Goal: Check status: Check status

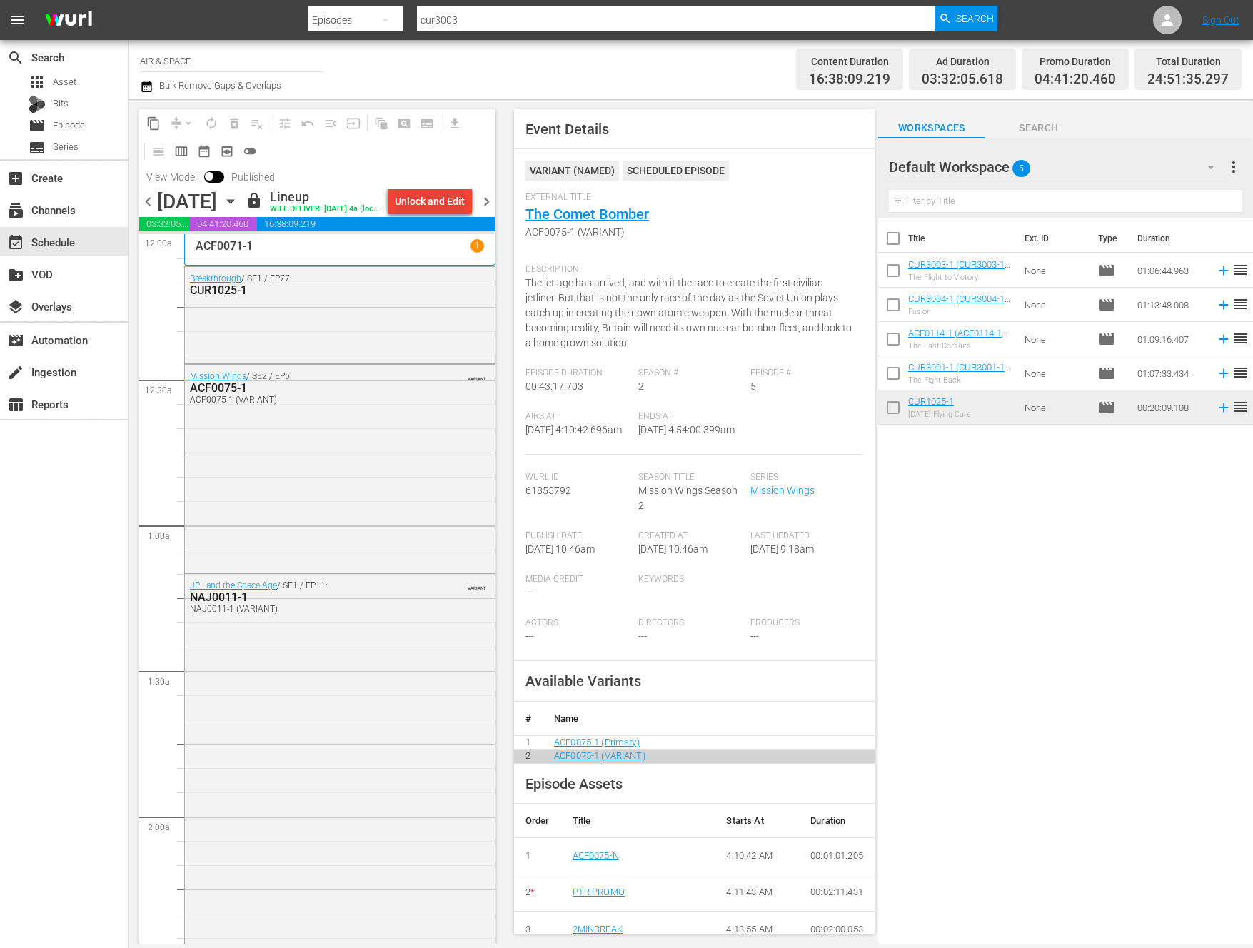
scroll to position [1096, 0]
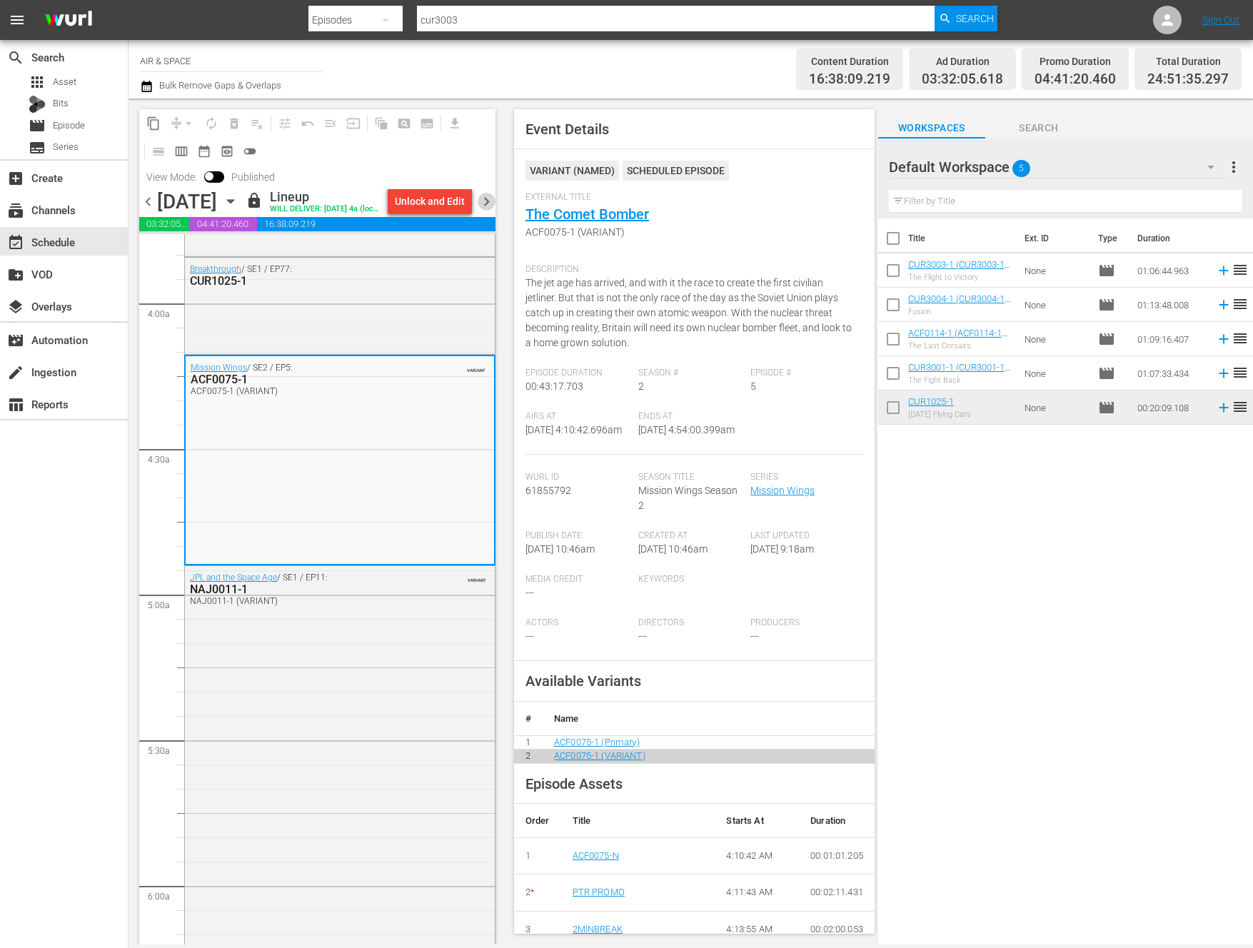
click at [485, 199] on span "chevron_right" at bounding box center [487, 202] width 18 height 18
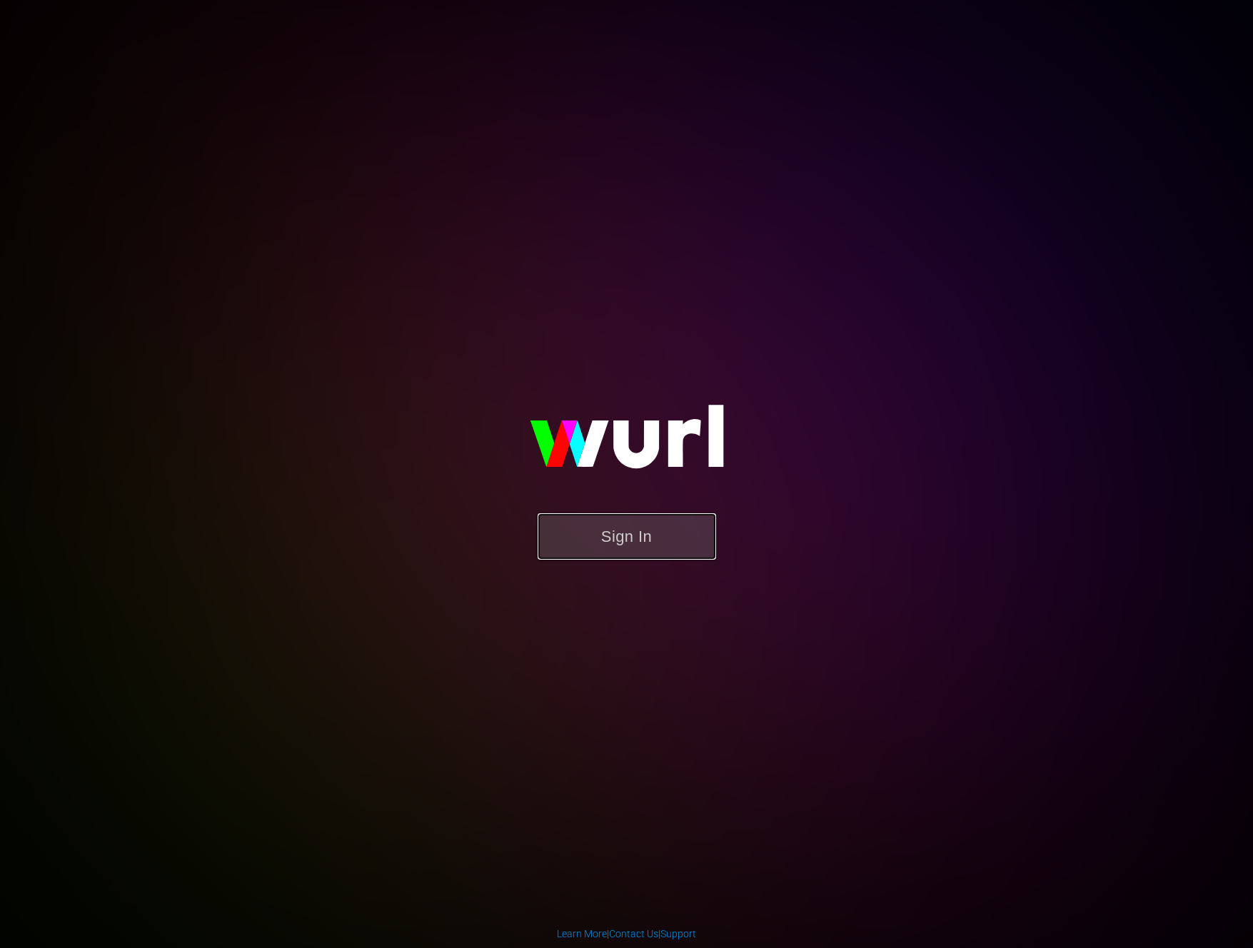
drag, startPoint x: 613, startPoint y: 538, endPoint x: 619, endPoint y: 530, distance: 10.3
click at [619, 530] on button "Sign In" at bounding box center [627, 536] width 179 height 46
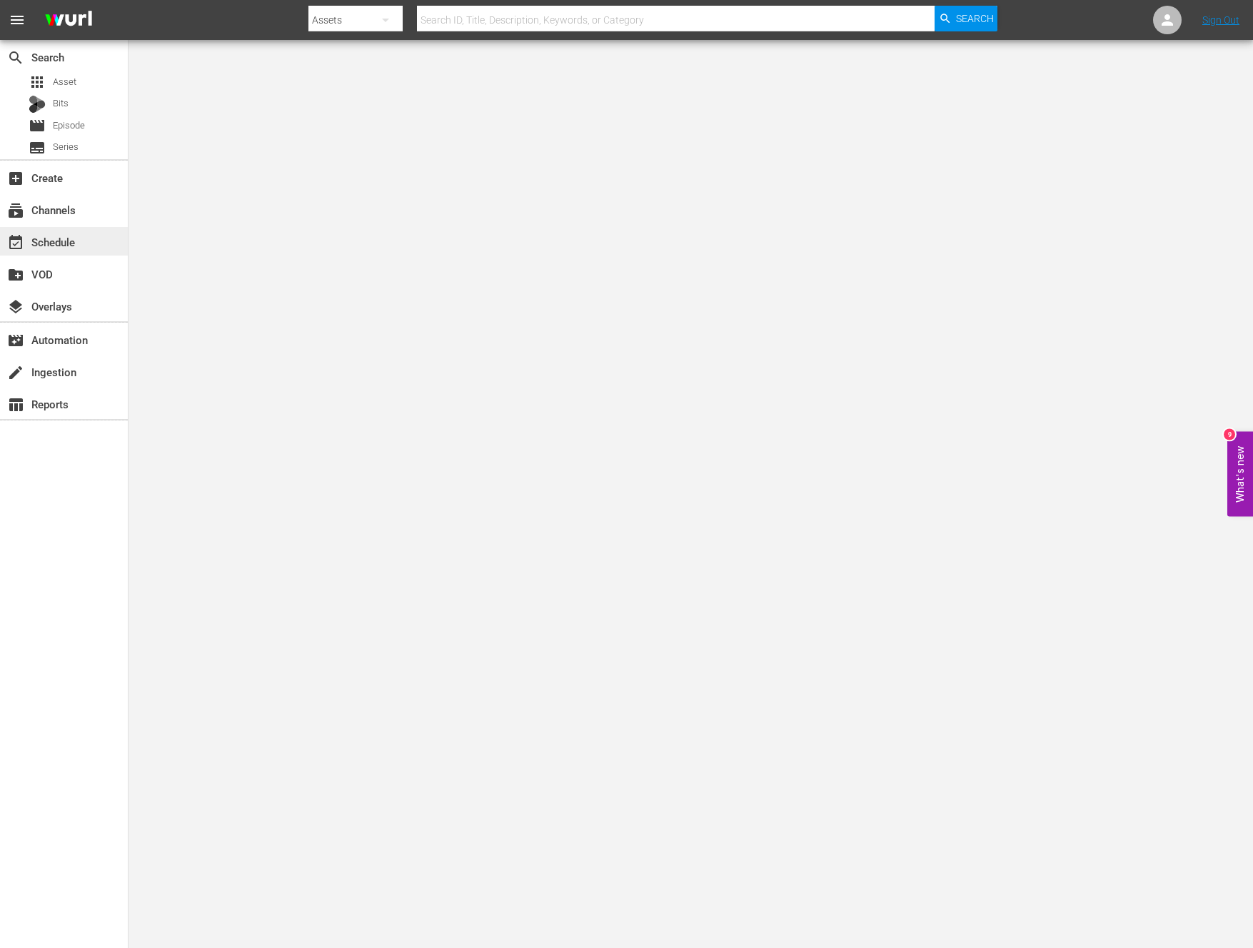
click at [61, 235] on div "event_available Schedule" at bounding box center [40, 240] width 80 height 13
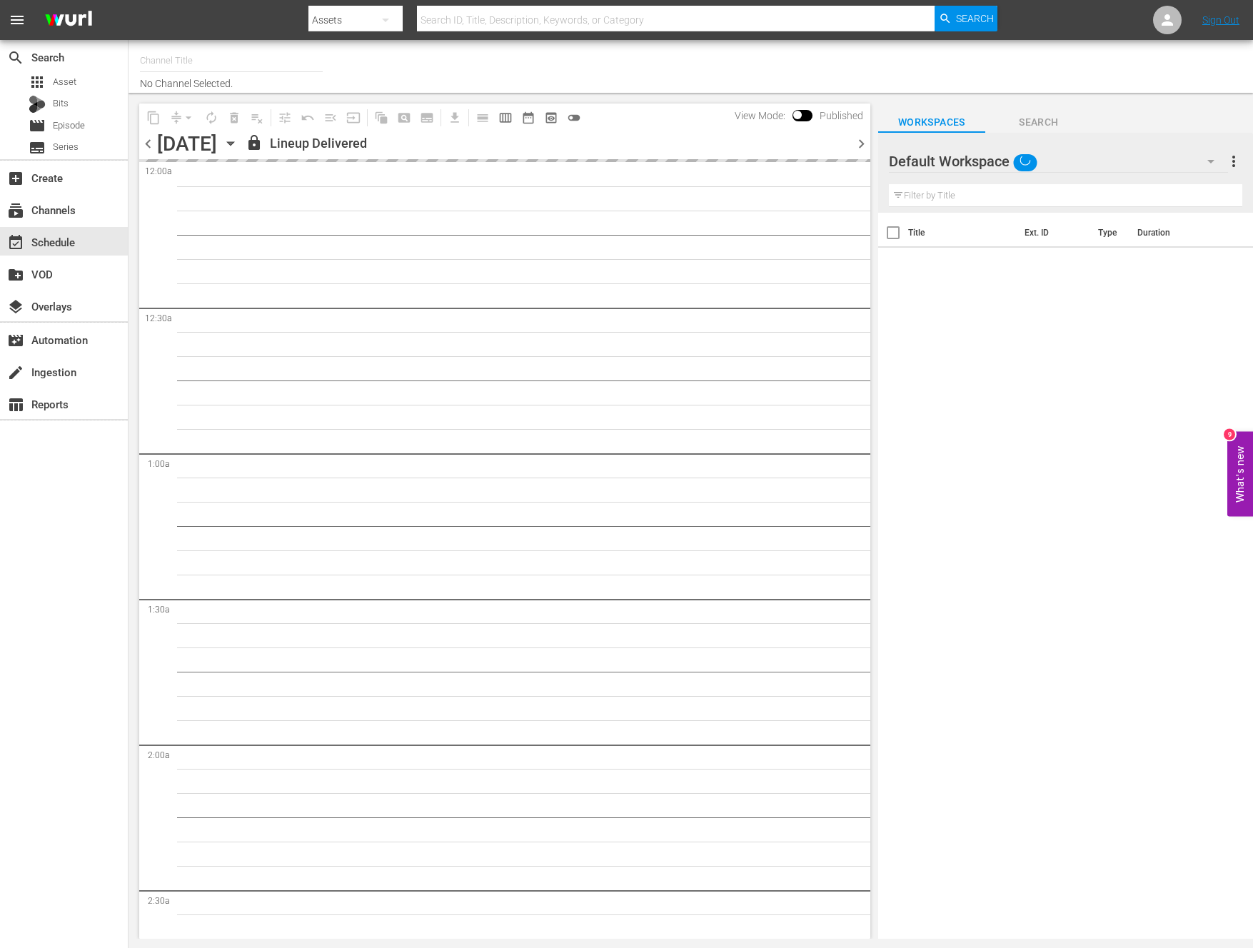
type input "AIR & SPACE (1684)"
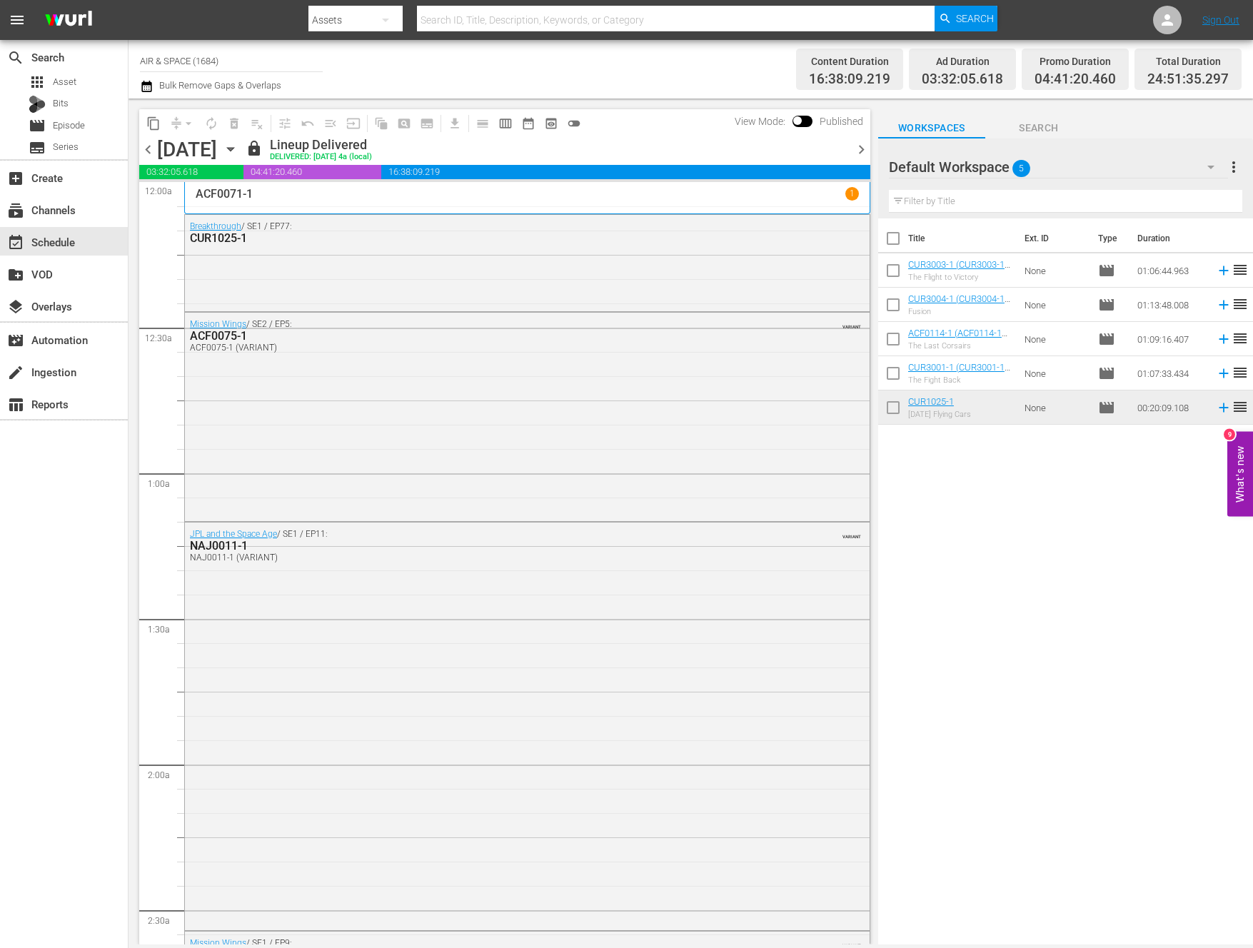
click at [861, 144] on span "chevron_right" at bounding box center [862, 150] width 18 height 18
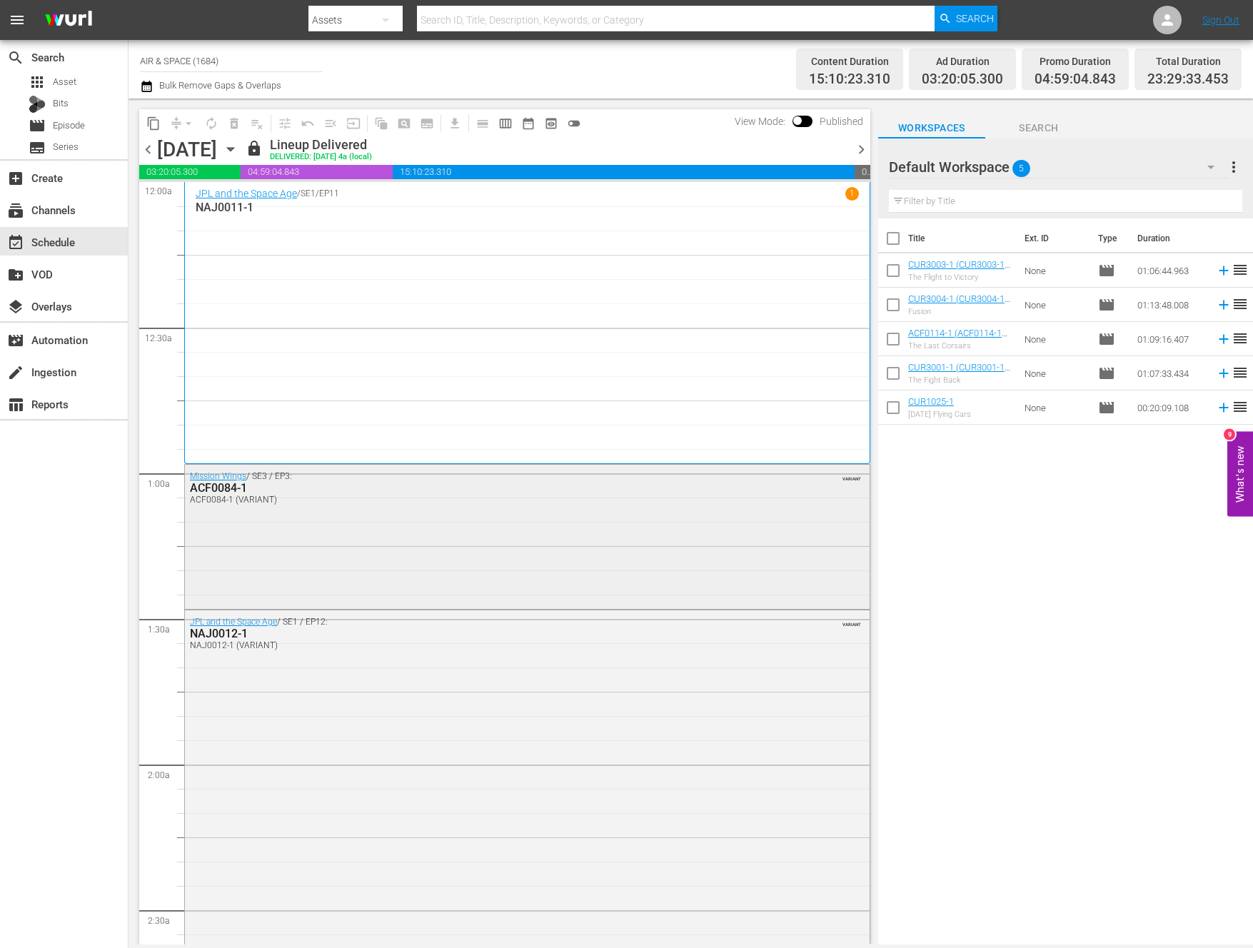
click at [229, 487] on div "ACF0084-1" at bounding box center [489, 488] width 598 height 14
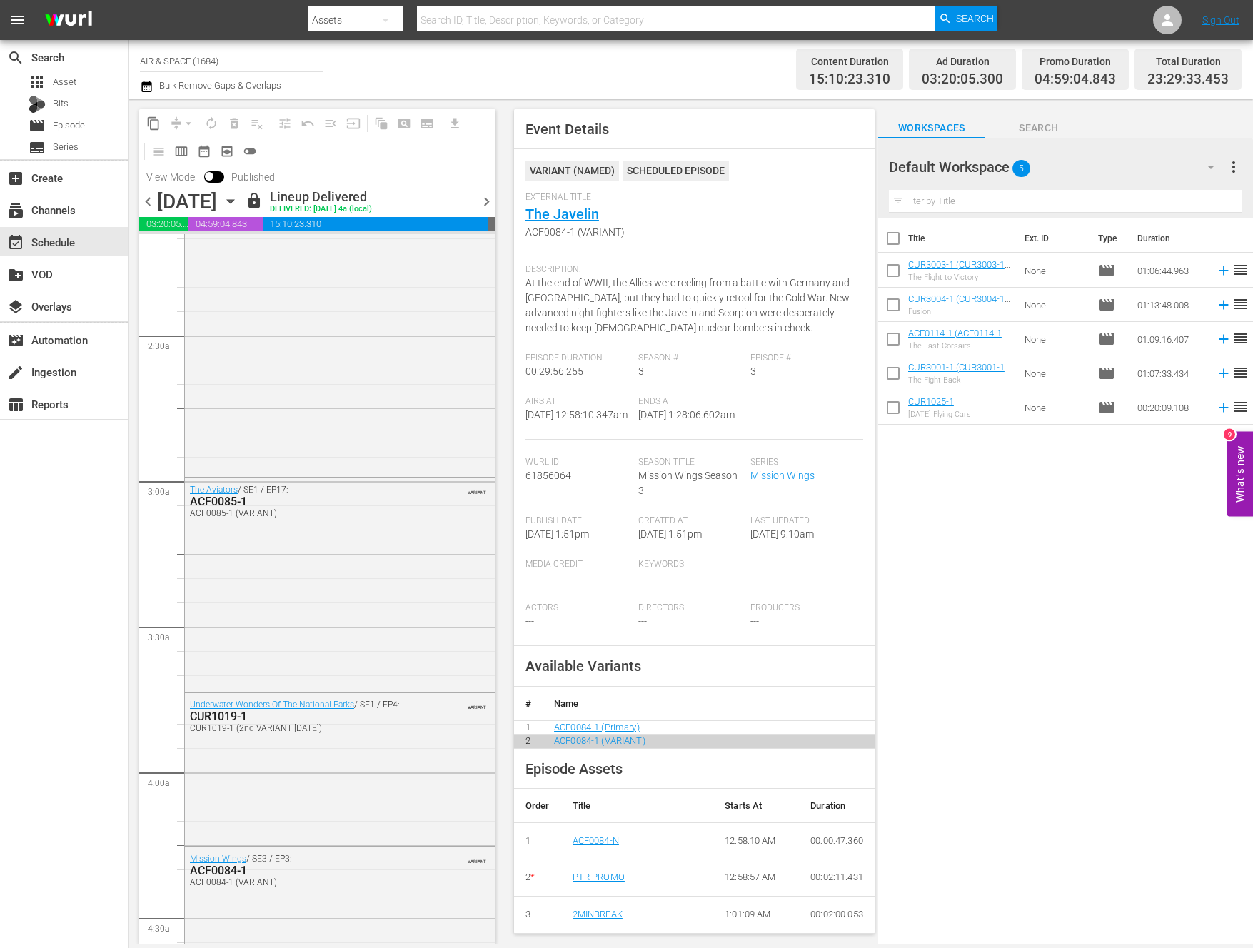
scroll to position [663, 0]
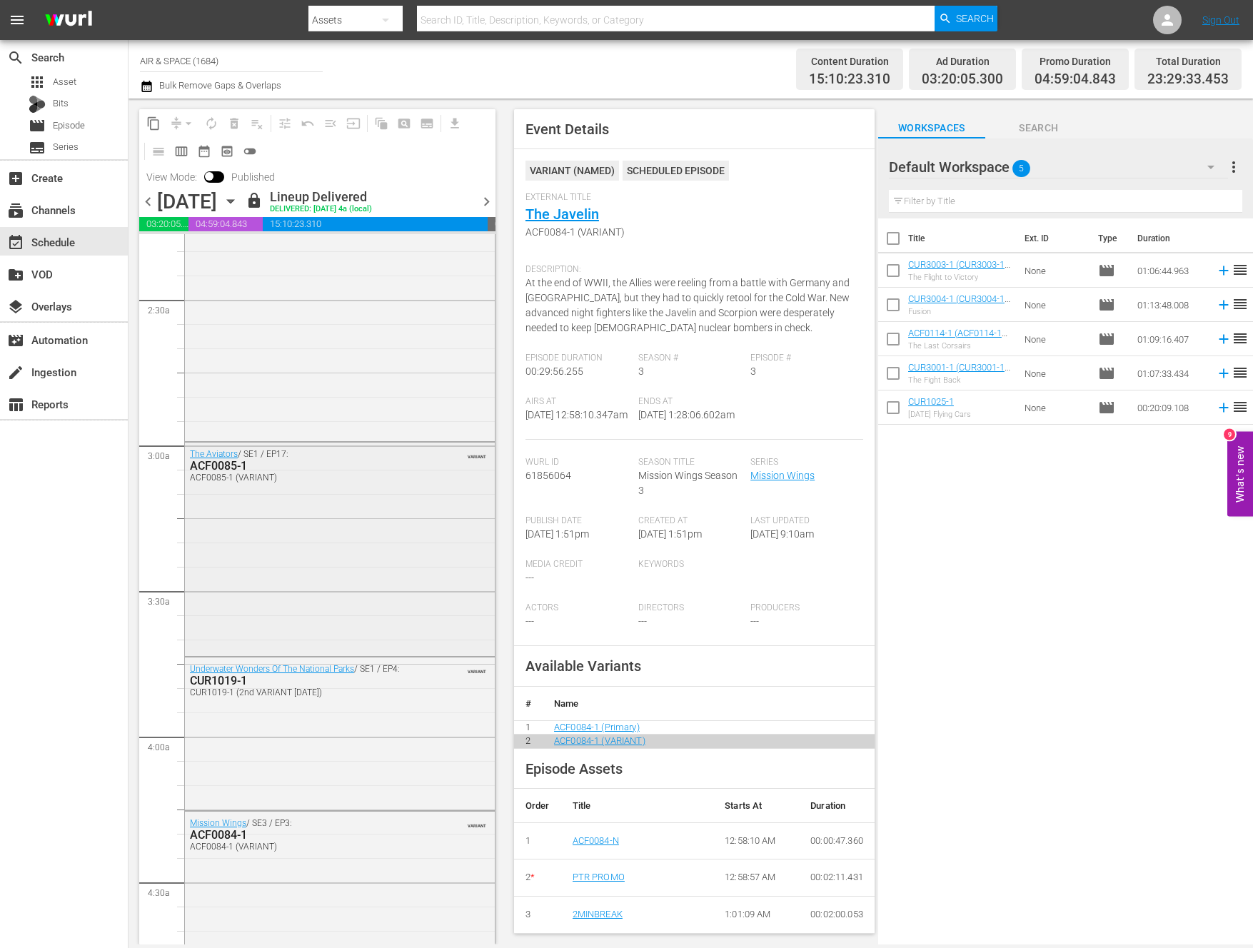
click at [214, 466] on div "ACF0085-1" at bounding box center [305, 466] width 231 height 14
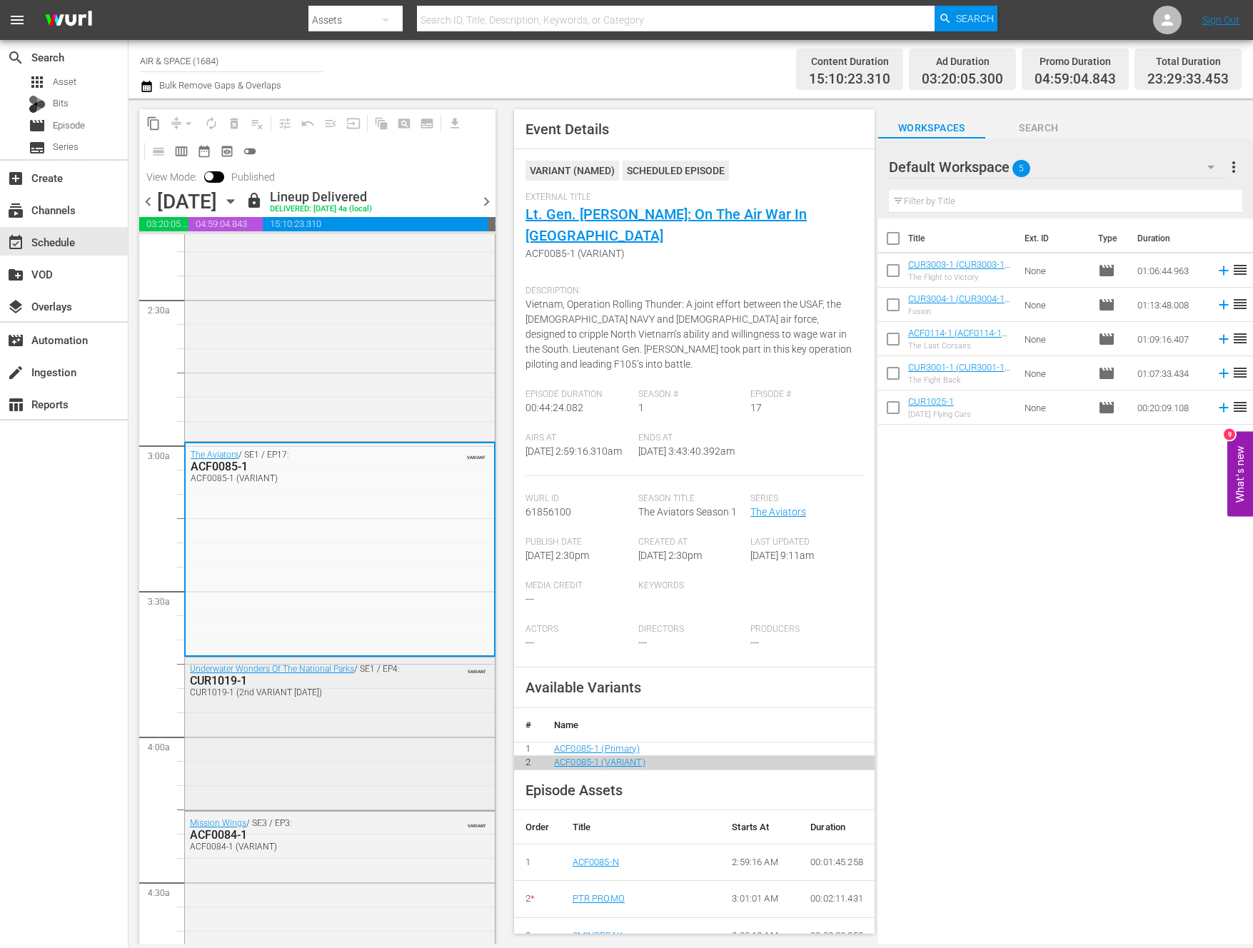
click at [229, 681] on div "CUR1019-1" at bounding box center [305, 681] width 231 height 14
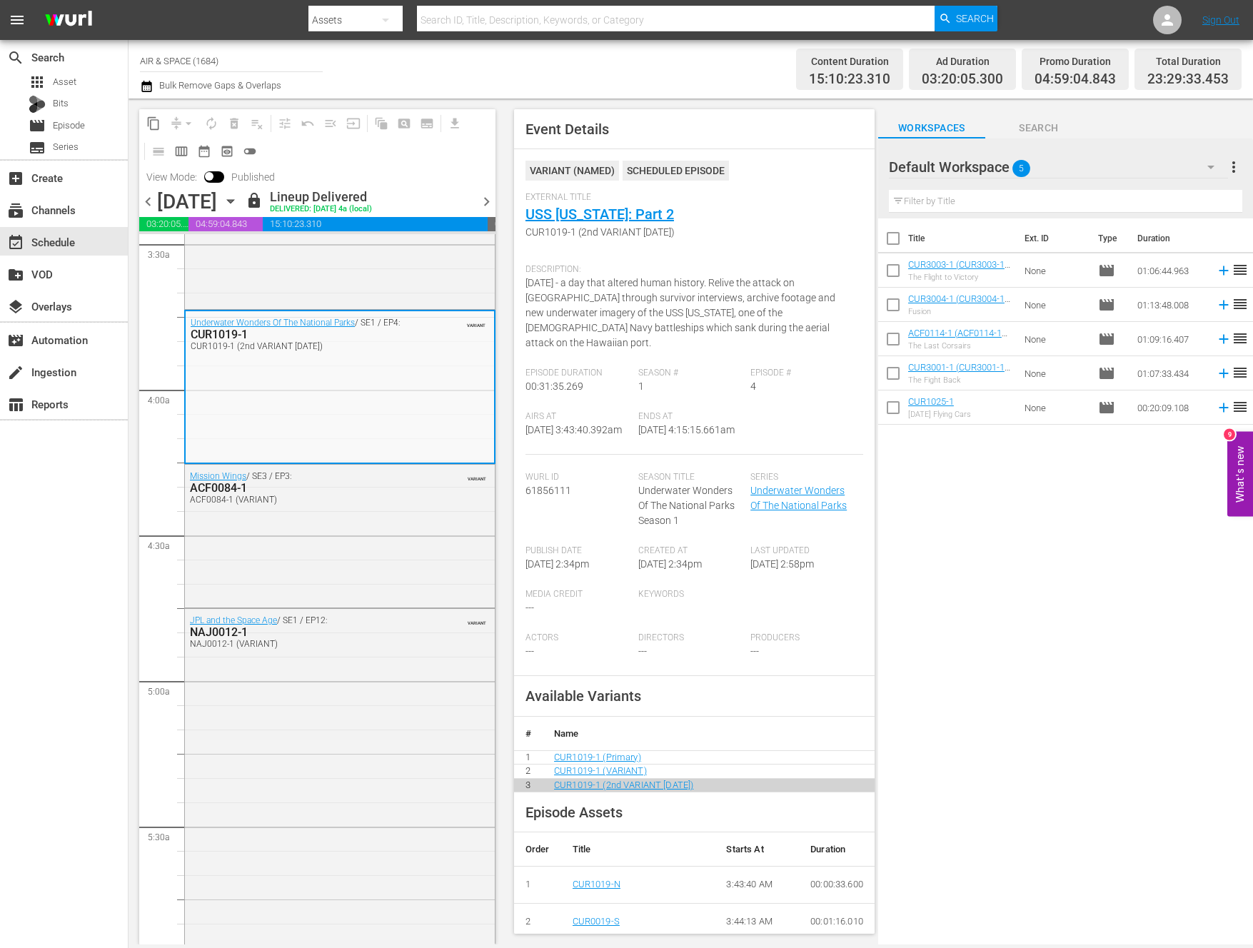
scroll to position [1024, 0]
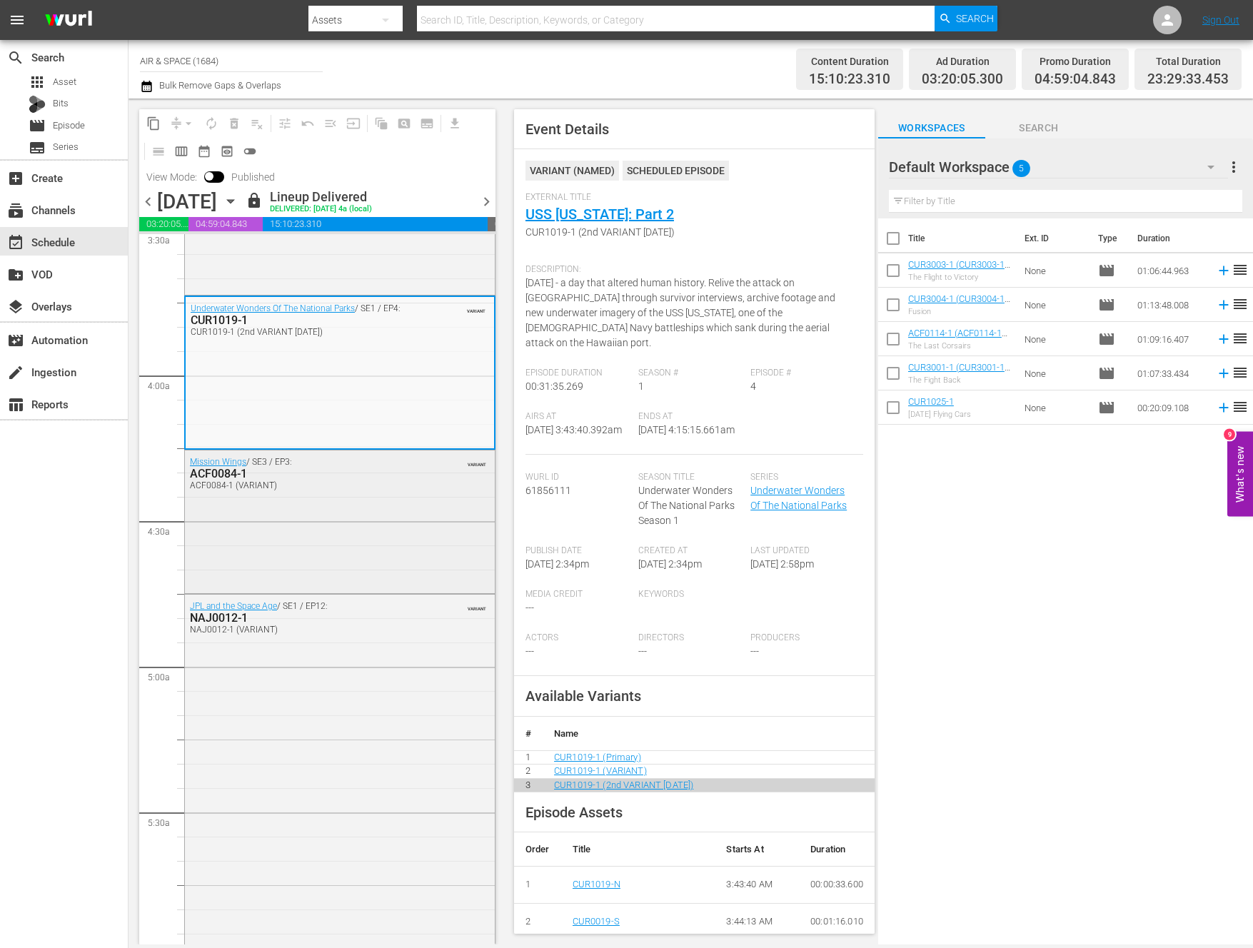
click at [222, 474] on div "ACF0084-1" at bounding box center [305, 474] width 231 height 14
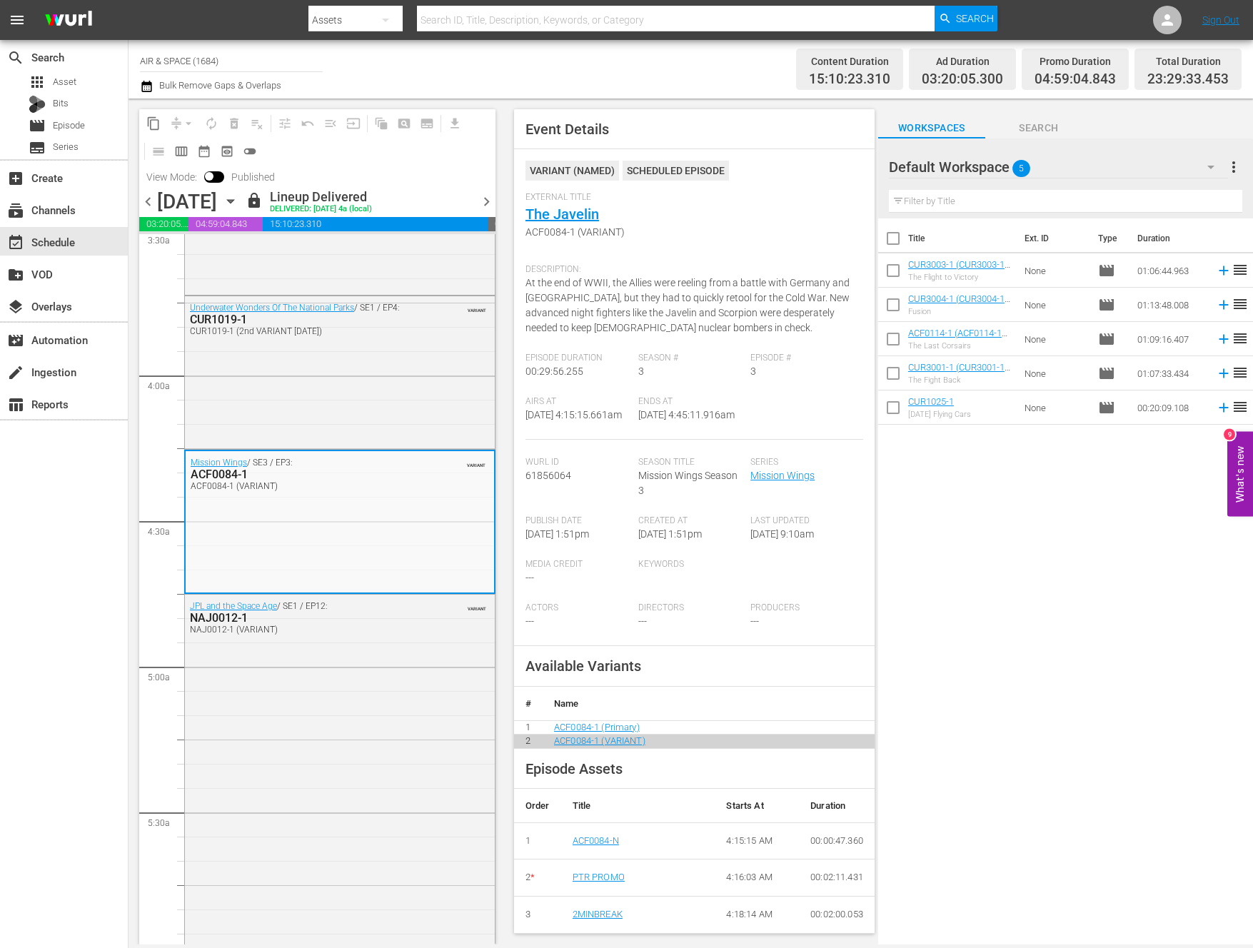
scroll to position [0, 0]
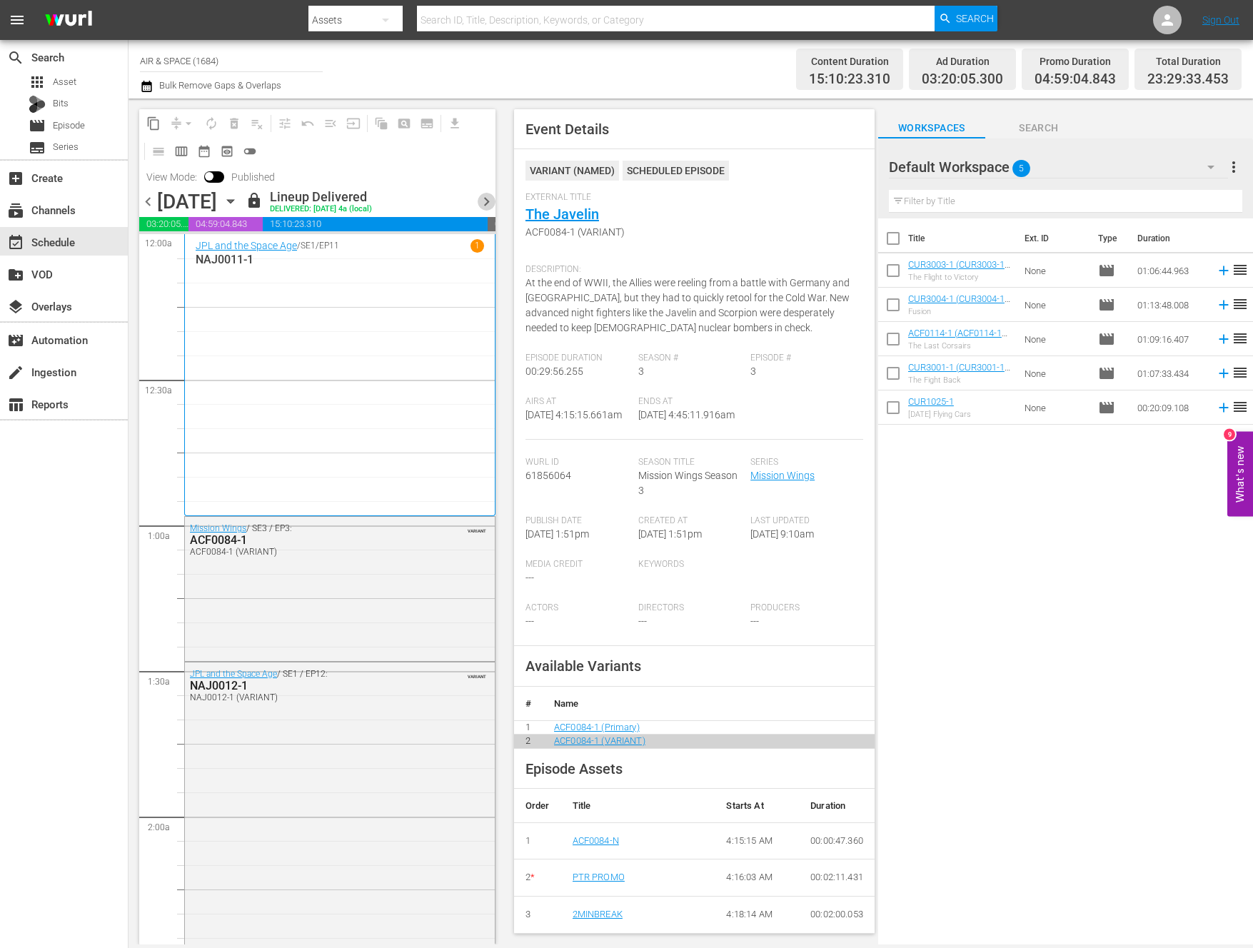
click at [484, 201] on span "chevron_right" at bounding box center [487, 202] width 18 height 18
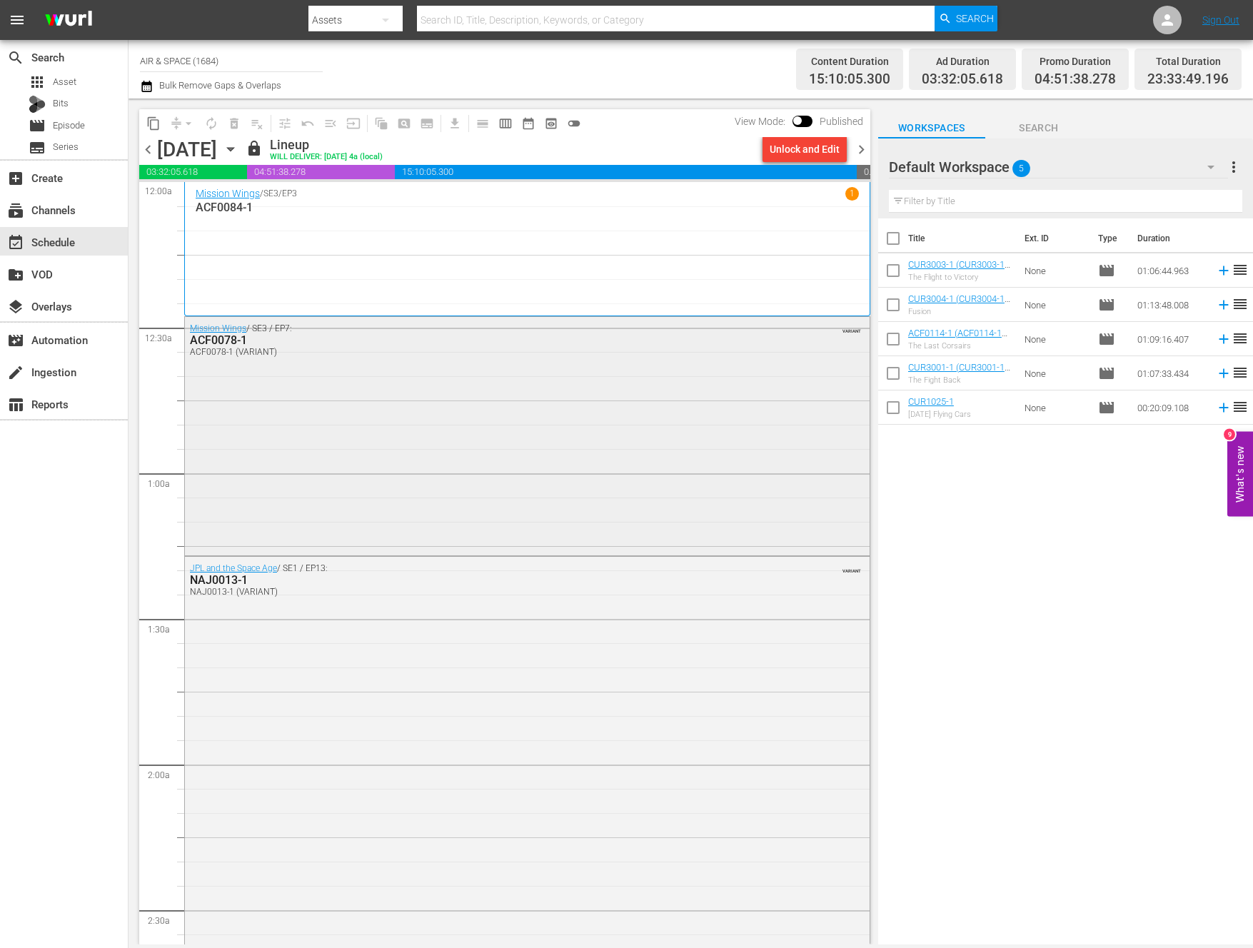
click at [232, 341] on div "ACF0078-1" at bounding box center [489, 340] width 598 height 14
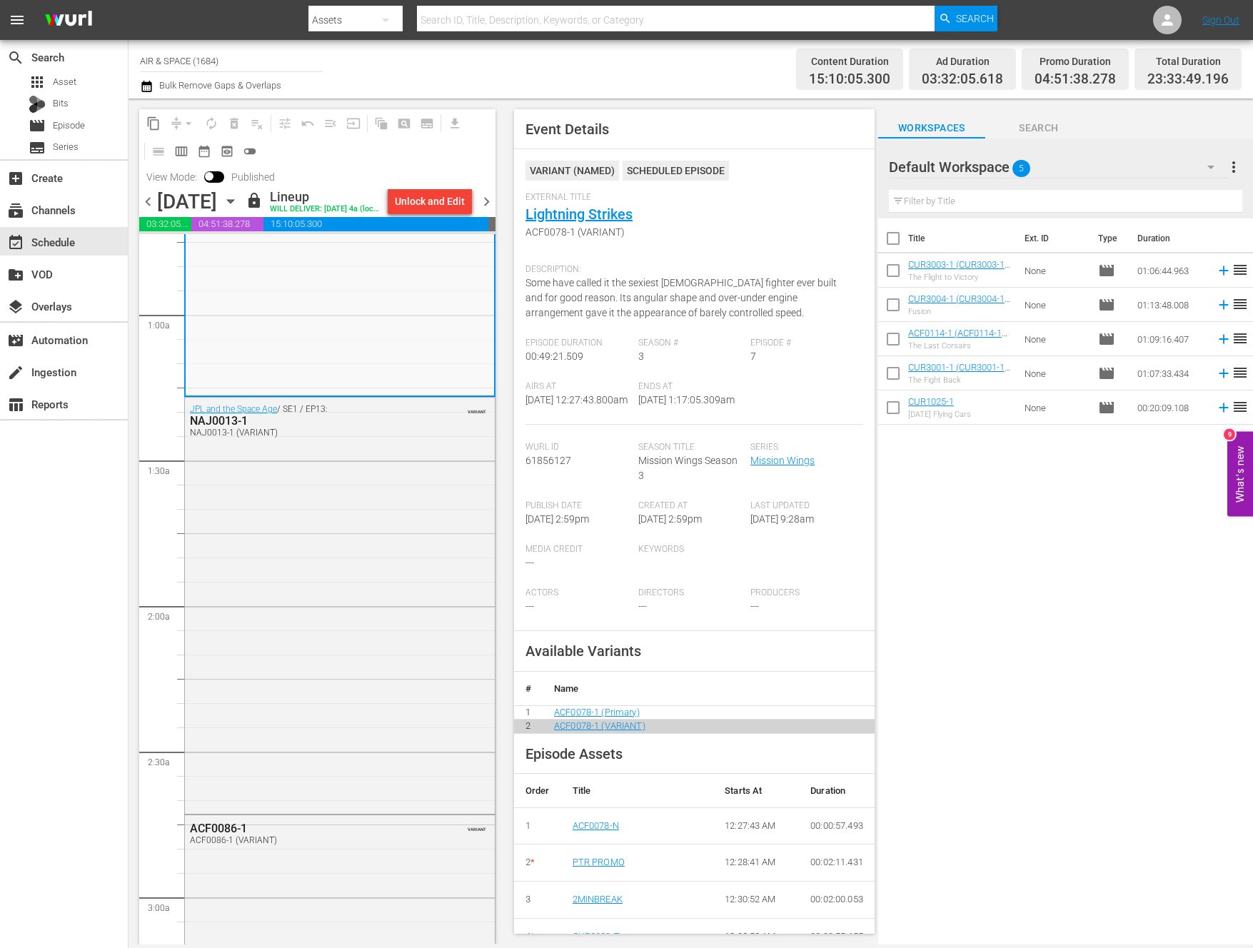
scroll to position [336, 0]
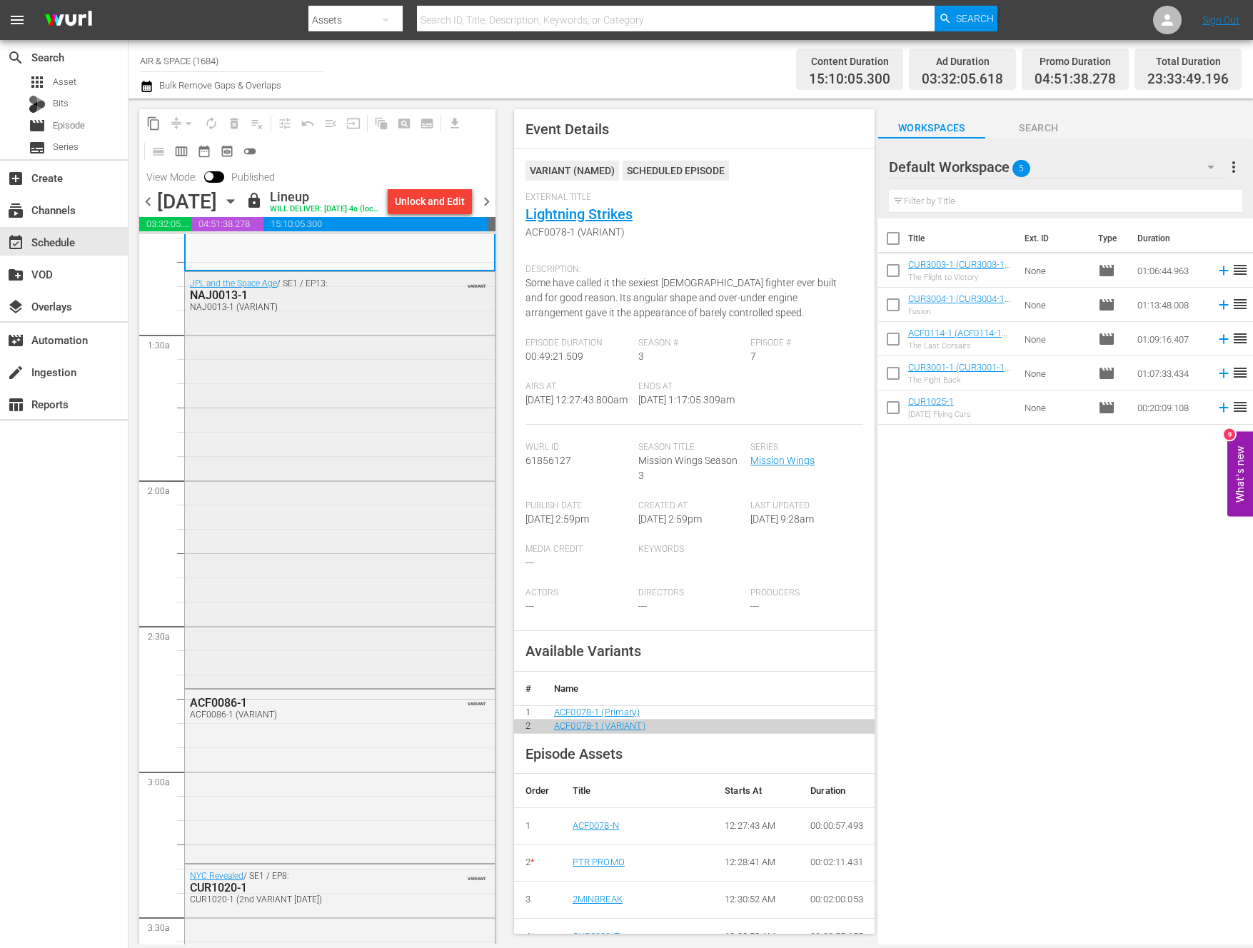
click at [226, 291] on div "NAJ0013-1" at bounding box center [305, 296] width 231 height 14
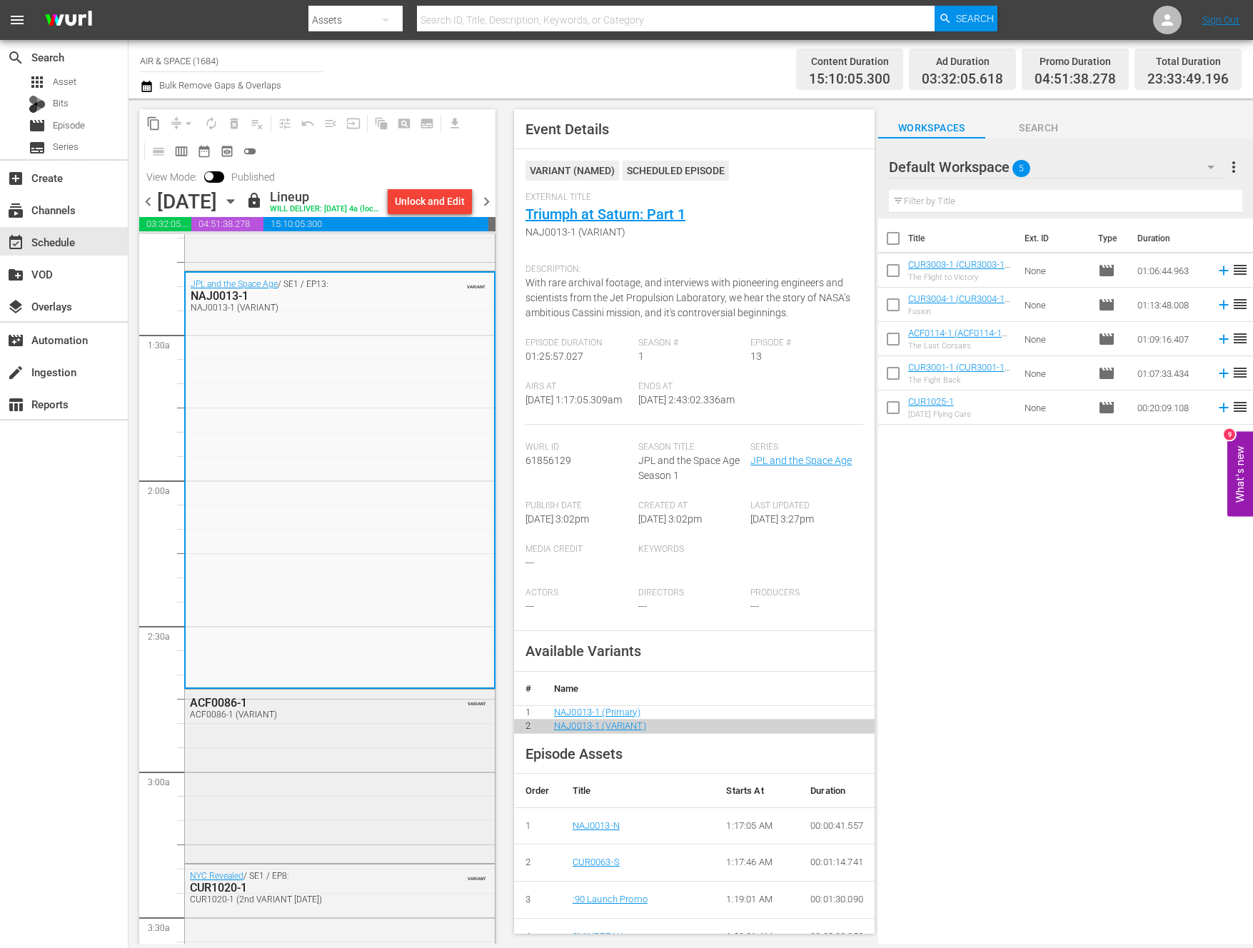
click at [219, 698] on div "ACF0086-1" at bounding box center [305, 703] width 231 height 14
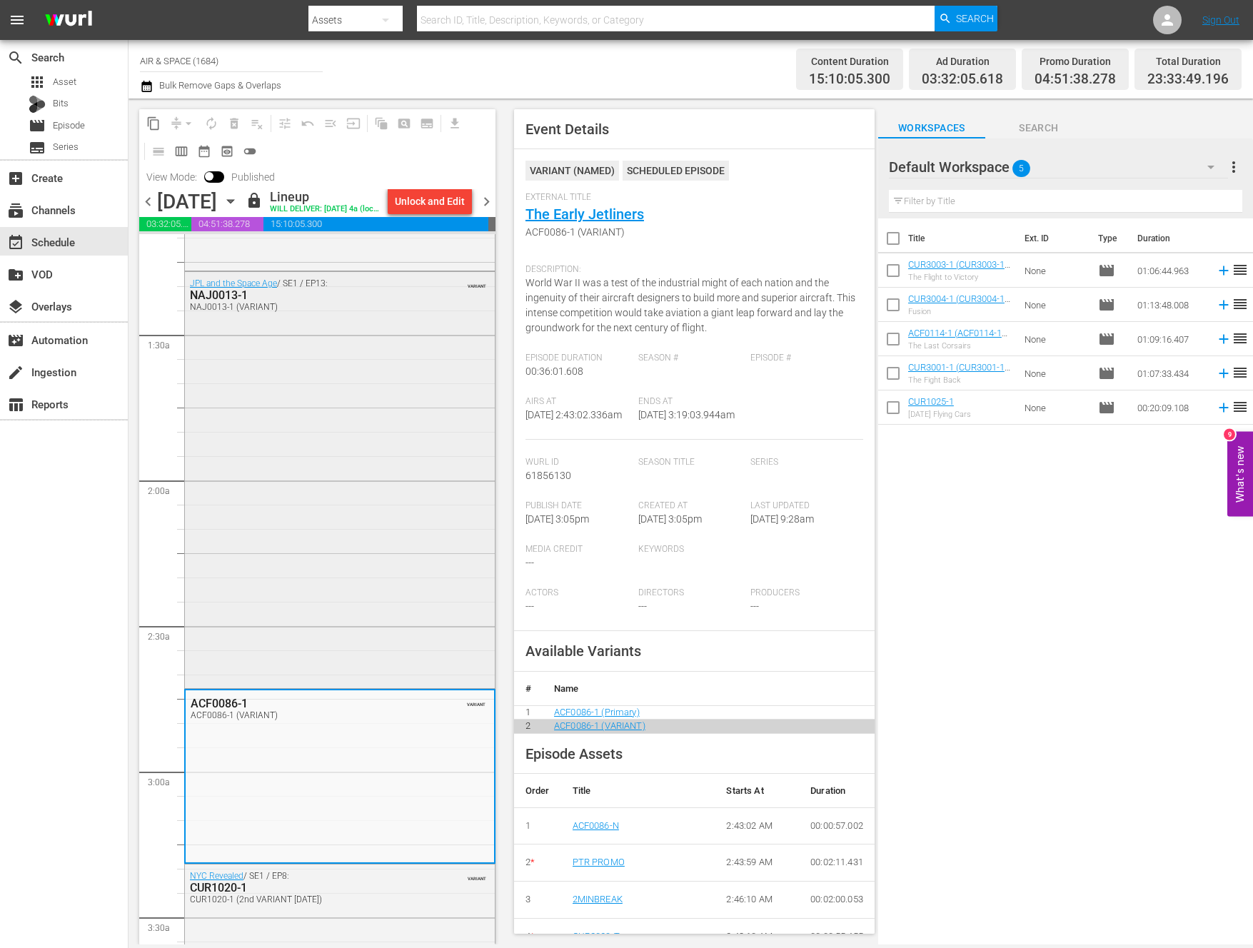
click at [229, 290] on div "NAJ0013-1" at bounding box center [305, 296] width 231 height 14
